Goal: Check status

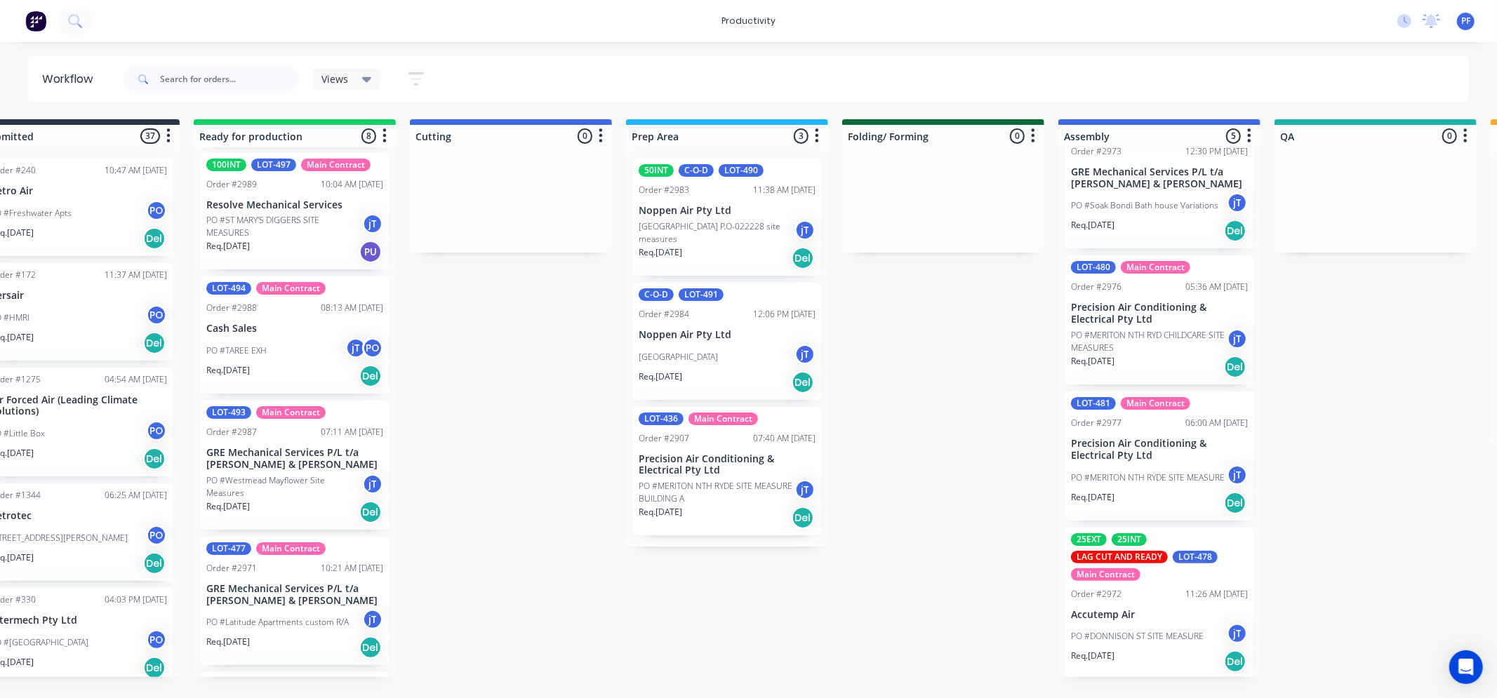
scroll to position [312, 0]
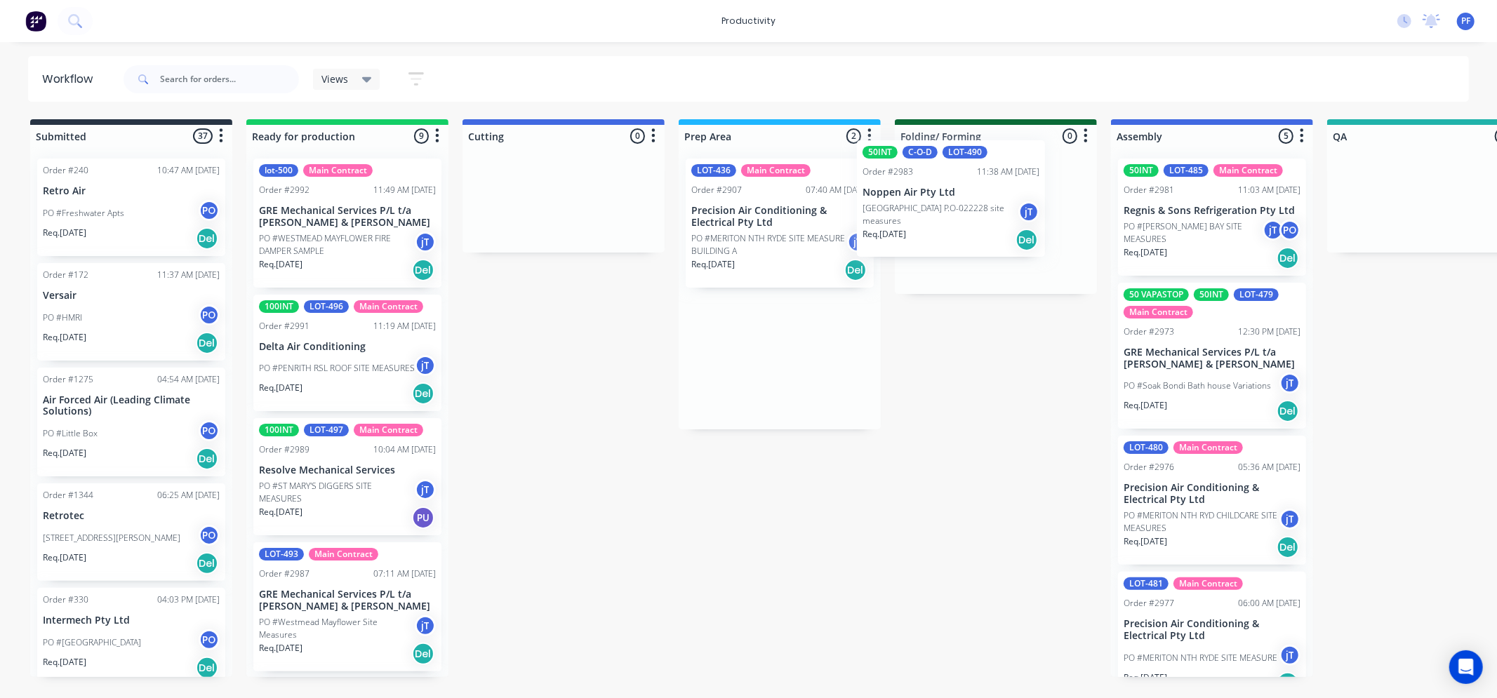
drag, startPoint x: 777, startPoint y: 222, endPoint x: 981, endPoint y: 197, distance: 205.1
click at [979, 199] on div "Submitted 37 Order #240 10:47 AM [DATE] Retro Air PO #Freshwater Apts PO Req. […" at bounding box center [1363, 398] width 2748 height 558
